Goal: Information Seeking & Learning: Understand process/instructions

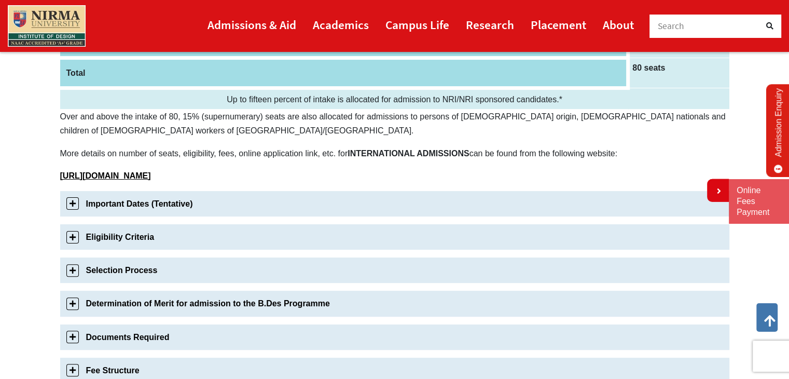
scroll to position [259, 0]
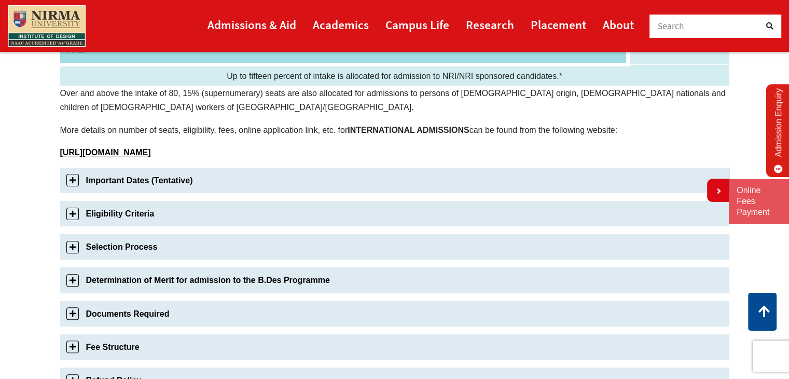
click at [141, 181] on link "Important Dates (Tentative)" at bounding box center [394, 180] width 669 height 25
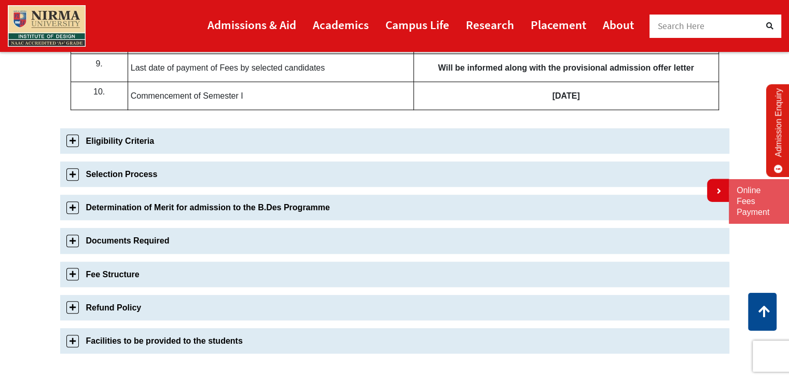
scroll to position [727, 0]
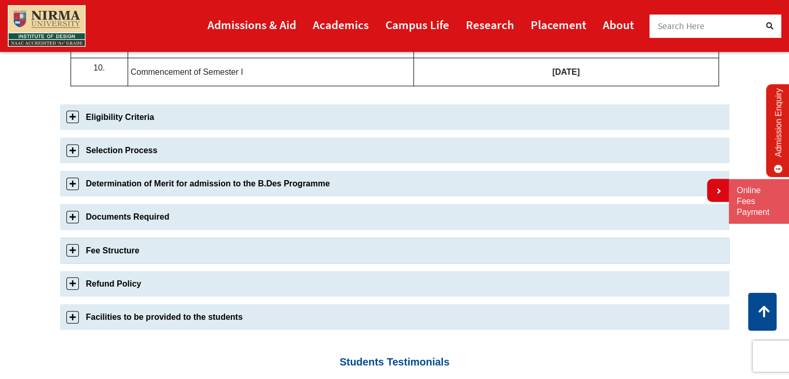
click at [150, 252] on link "Fee Structure" at bounding box center [394, 250] width 669 height 25
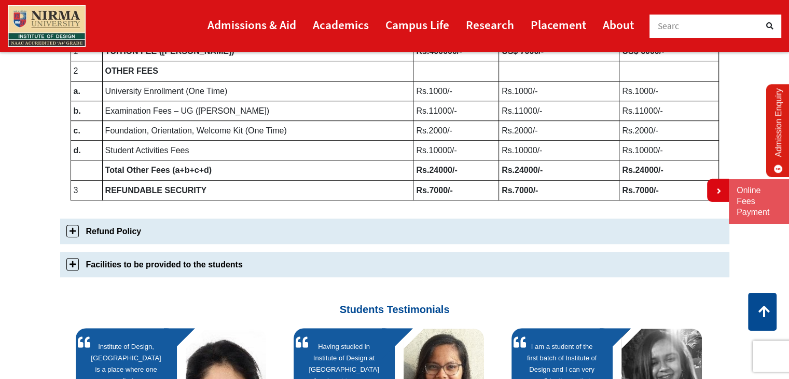
scroll to position [634, 0]
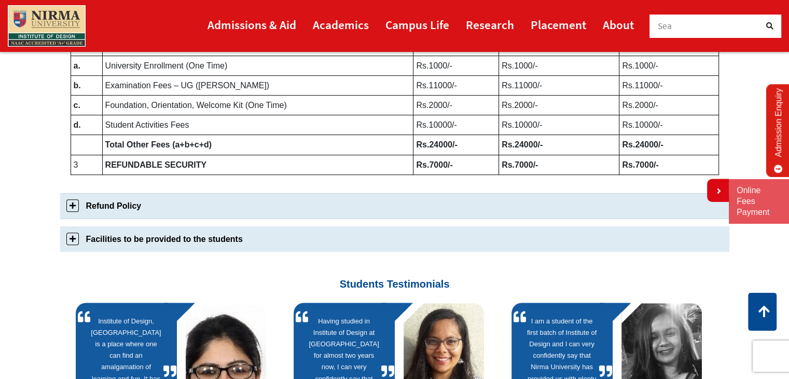
click at [135, 210] on link "Refund Policy" at bounding box center [394, 205] width 669 height 25
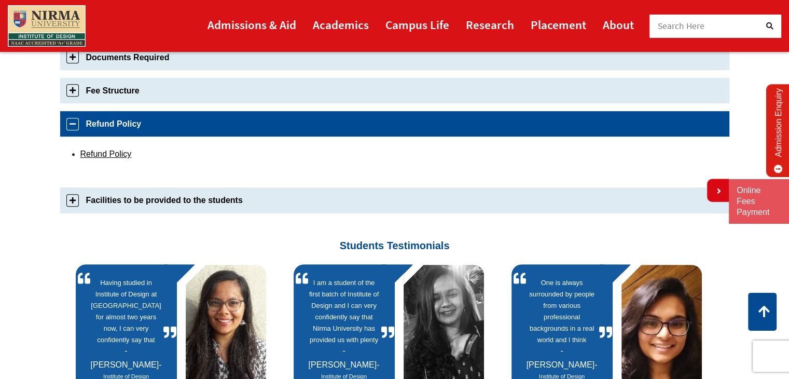
scroll to position [513, 0]
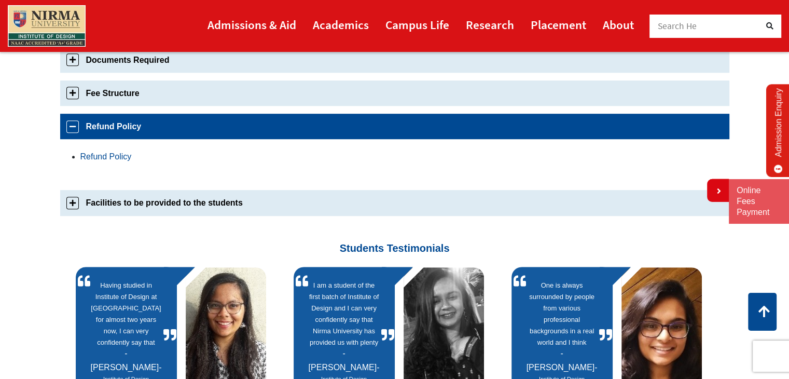
click at [114, 156] on link "Refund Policy" at bounding box center [105, 156] width 51 height 9
